Goal: Information Seeking & Learning: Learn about a topic

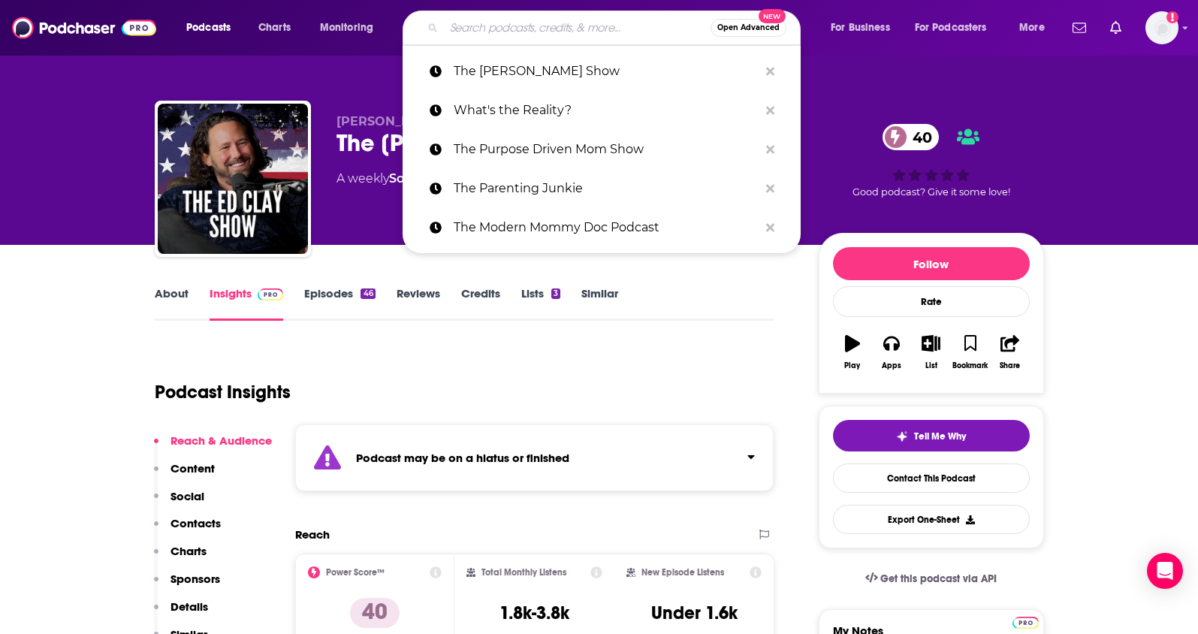
click at [527, 23] on input "Search podcasts, credits, & more..." at bounding box center [577, 28] width 267 height 24
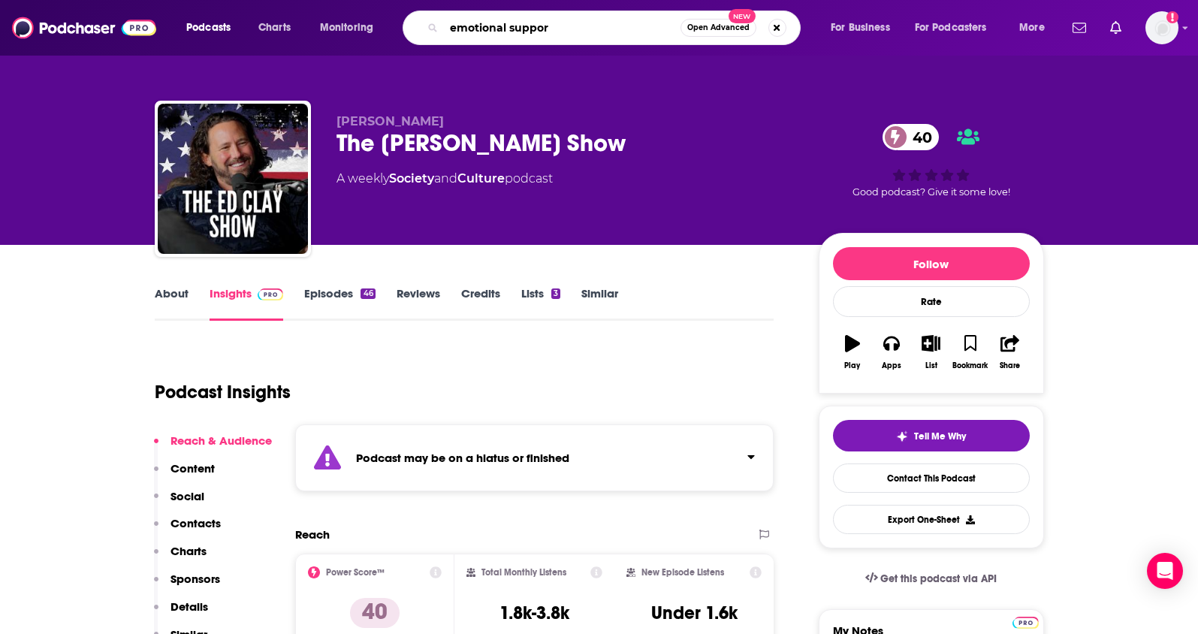
type input "emotional support"
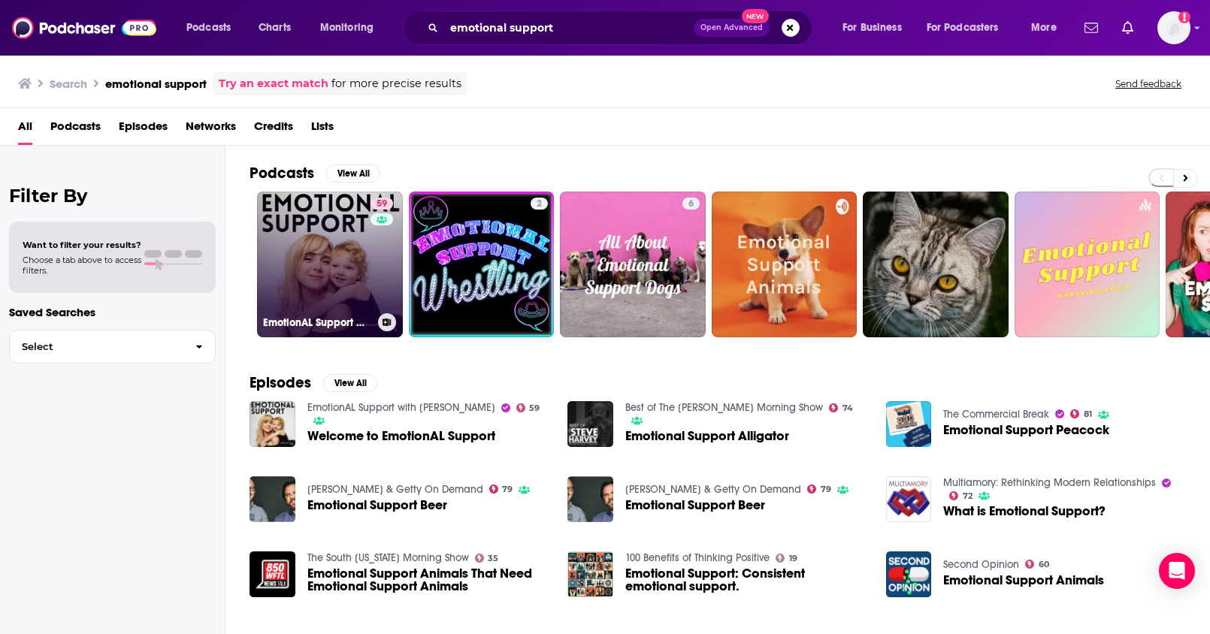
click at [336, 245] on link "59 EmotionAL Support with [PERSON_NAME]" at bounding box center [330, 265] width 146 height 146
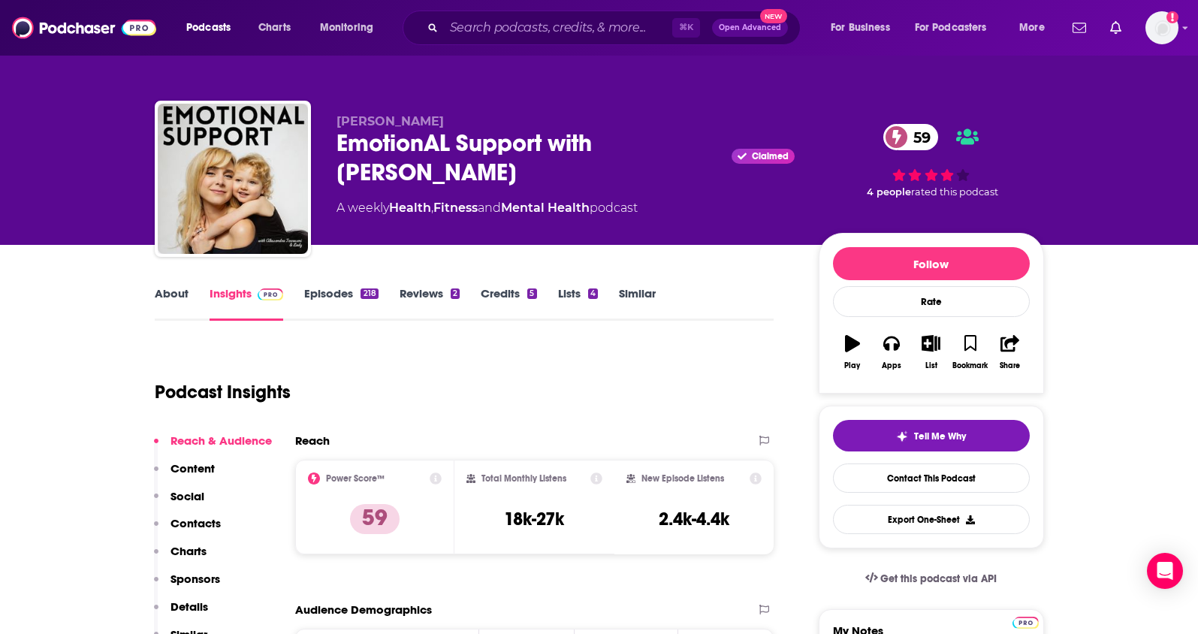
click at [166, 290] on link "About" at bounding box center [172, 303] width 34 height 35
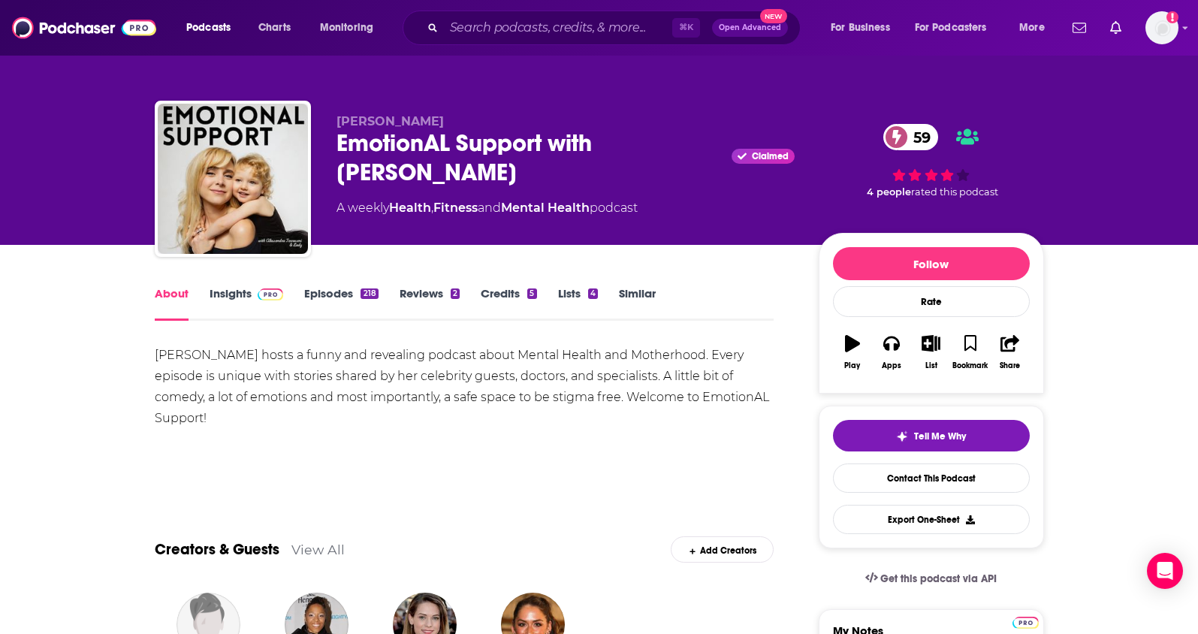
click at [232, 294] on link "Insights" at bounding box center [247, 303] width 74 height 35
